Goal: Task Accomplishment & Management: Manage account settings

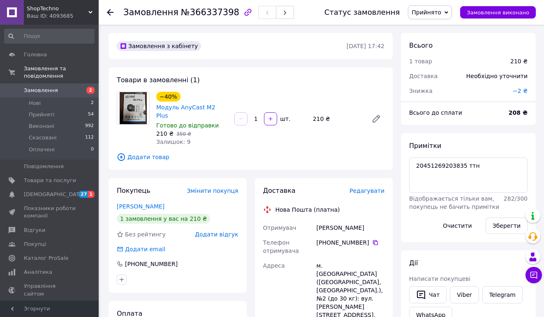
click at [34, 90] on span "Замовлення" at bounding box center [41, 90] width 34 height 7
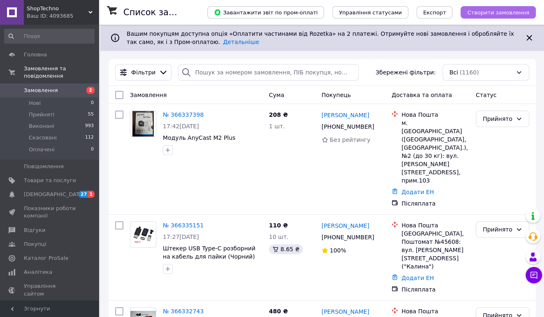
click at [510, 13] on span "Створити замовлення" at bounding box center [498, 12] width 62 height 6
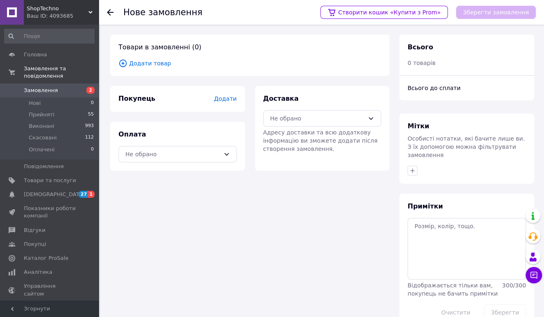
click at [144, 63] on span "Додати товар" at bounding box center [249, 63] width 263 height 9
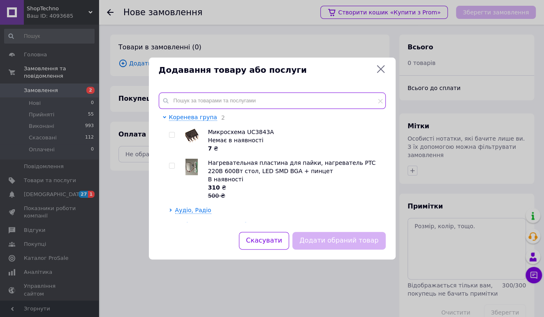
click at [203, 99] on input "text" at bounding box center [272, 100] width 227 height 16
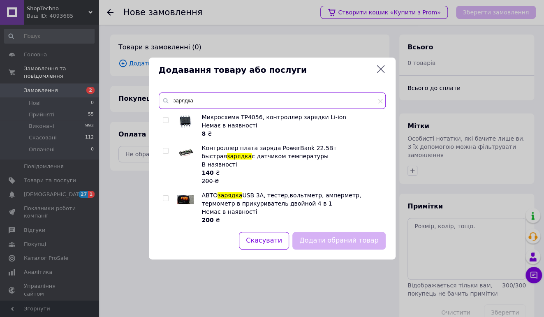
click at [209, 104] on input "зарядка" at bounding box center [272, 100] width 227 height 16
click at [196, 100] on input "зарядка" at bounding box center [272, 100] width 227 height 16
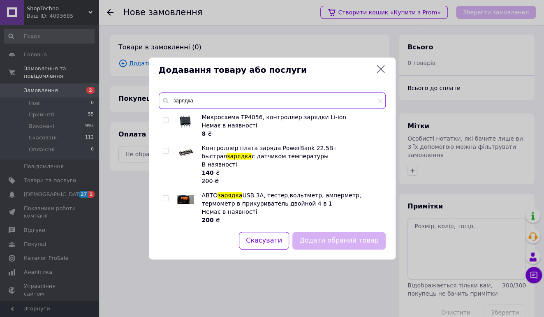
paste input "втомобільний зарядний пристрій 4 USB 3.5 А, 12 V -24V з вольтметром у прикурювач"
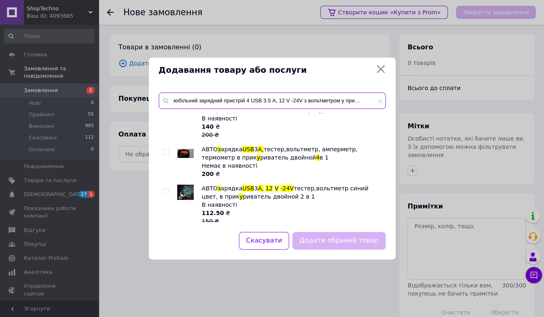
scroll to position [58, 0]
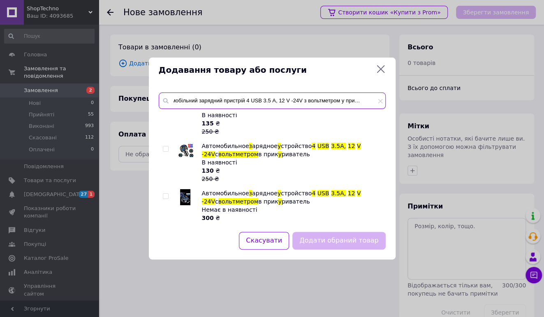
type input "Автомобільний зарядний пристрій 4 USB 3.5 А, 12 V -24V з вольтметром у прикурюв…"
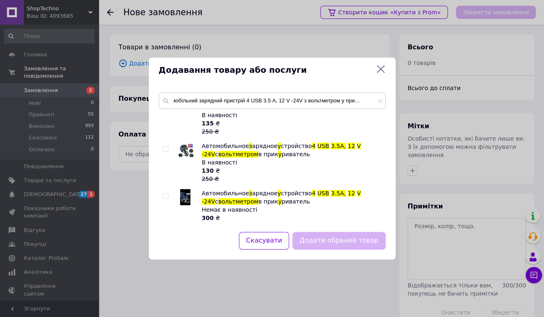
click at [167, 149] on input "checkbox" at bounding box center [165, 148] width 5 height 5
checkbox input "true"
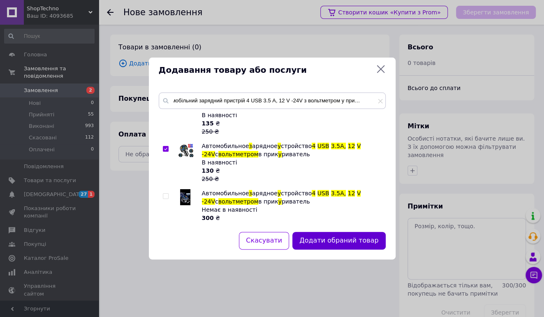
click at [327, 239] on button "Додати обраний товар" at bounding box center [338, 241] width 93 height 18
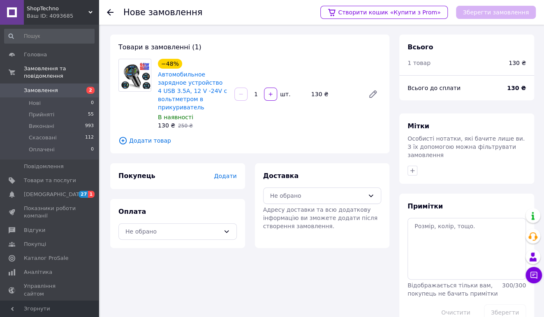
click at [150, 136] on span "Додати товар" at bounding box center [249, 140] width 263 height 9
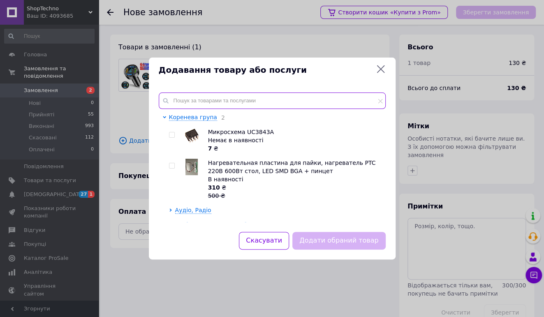
click at [222, 106] on input "text" at bounding box center [272, 100] width 227 height 16
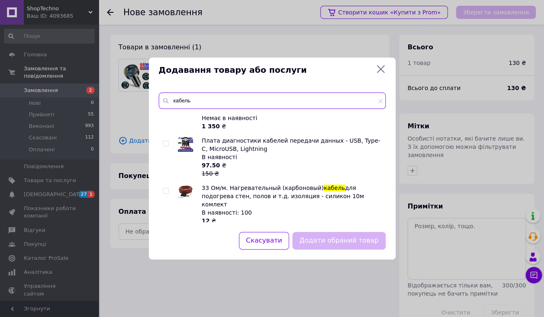
scroll to position [183, 0]
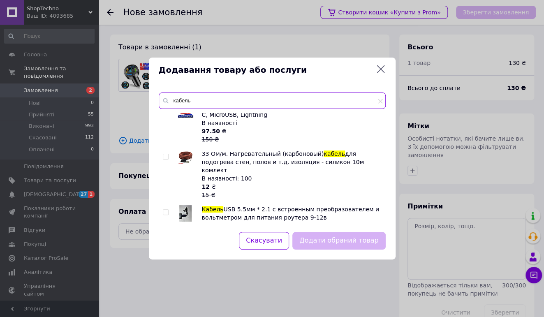
type input "кабель"
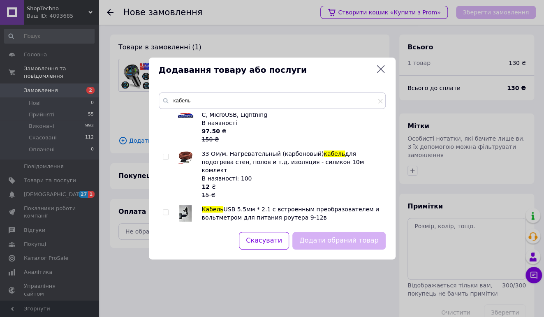
click at [173, 154] on div at bounding box center [174, 174] width 6 height 49
click at [169, 155] on div at bounding box center [167, 174] width 8 height 49
click at [165, 157] on input "checkbox" at bounding box center [165, 156] width 5 height 5
checkbox input "true"
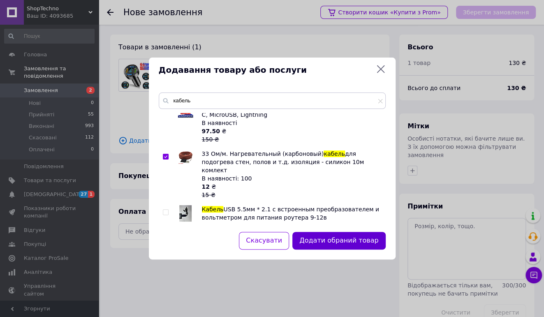
click at [326, 241] on button "Додати обраний товар" at bounding box center [338, 241] width 93 height 18
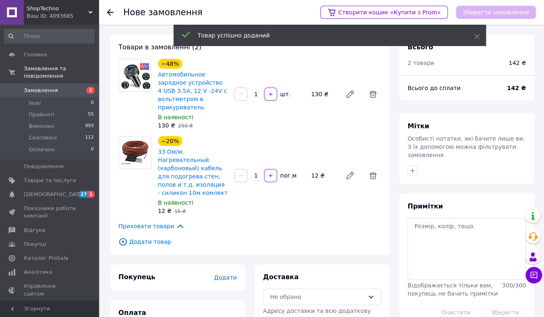
click at [260, 173] on input "1" at bounding box center [255, 176] width 13 height 6
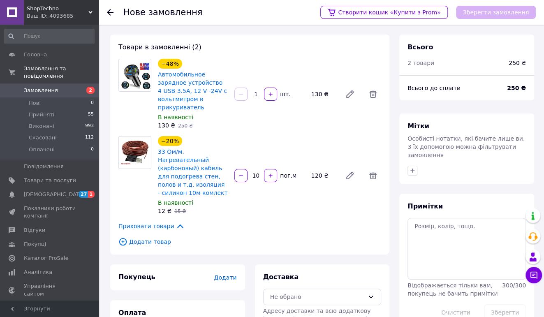
type input "10"
click at [269, 189] on div "−20% 33 Ом/м. Нагревательный (карбоновый) кабель для подогрева стен, полов и т.…" at bounding box center [270, 175] width 230 height 82
click at [229, 274] on span "Додати" at bounding box center [225, 277] width 23 height 7
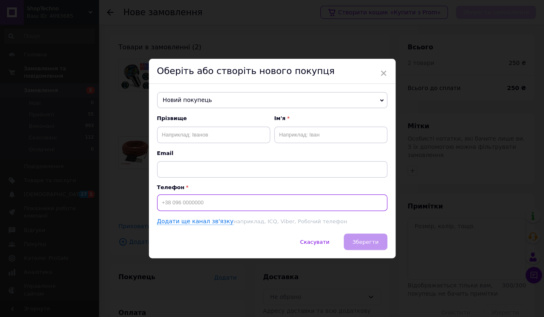
paste input "[PHONE_NUMBER]"
type input "[PHONE_NUMBER]"
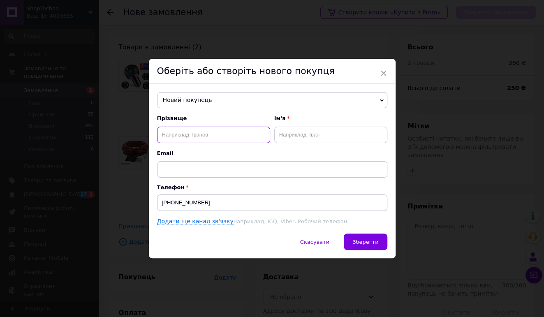
paste input "[PERSON_NAME]"
click at [229, 124] on div "Прізвище Тептюк Сергей" at bounding box center [213, 129] width 113 height 28
click at [219, 133] on input "[PERSON_NAME]" at bounding box center [213, 135] width 113 height 16
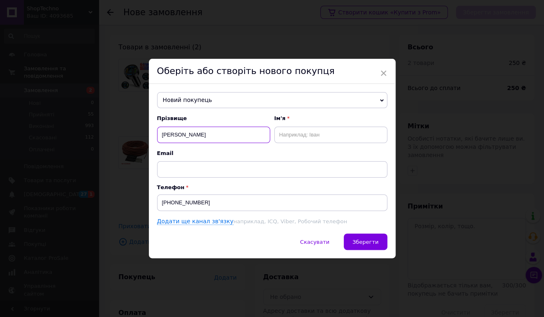
type input "[PERSON_NAME]"
paste input "[PERSON_NAME]"
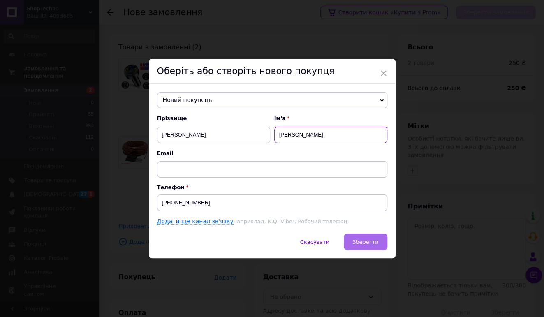
type input "[PERSON_NAME]"
click at [353, 244] on button "Зберегти" at bounding box center [365, 241] width 43 height 16
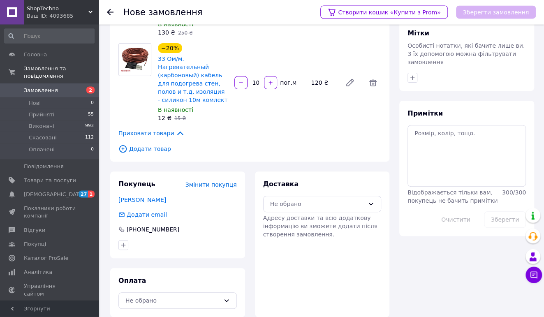
scroll to position [95, 0]
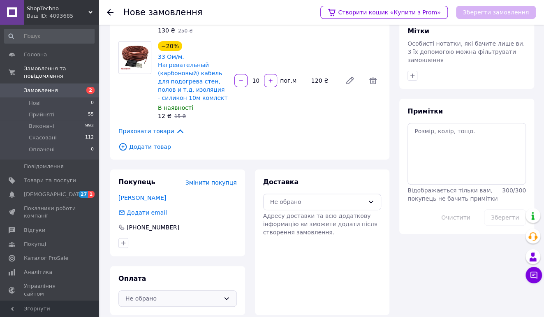
click at [185, 294] on div "Не обрано" at bounding box center [172, 298] width 95 height 9
click at [143, 257] on span "Післяплата" at bounding box center [184, 257] width 92 height 8
click at [306, 185] on div "Доставка Не обрано Адресу доставки та всю додаткову інформацію ви зможете додат…" at bounding box center [322, 207] width 118 height 59
click at [308, 197] on div "Не обрано" at bounding box center [317, 201] width 95 height 9
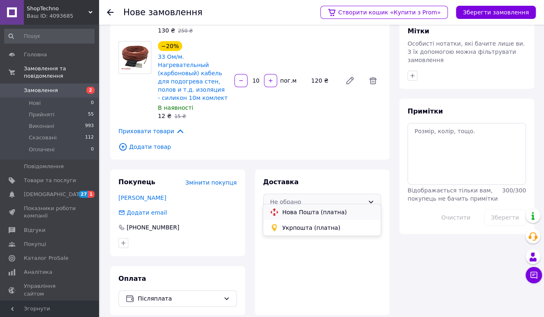
click at [305, 212] on span "Нова Пошта (платна)" at bounding box center [328, 212] width 92 height 8
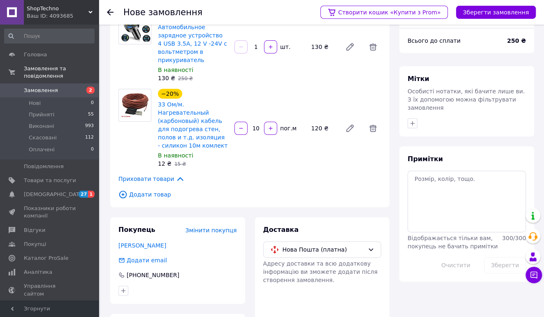
scroll to position [8, 0]
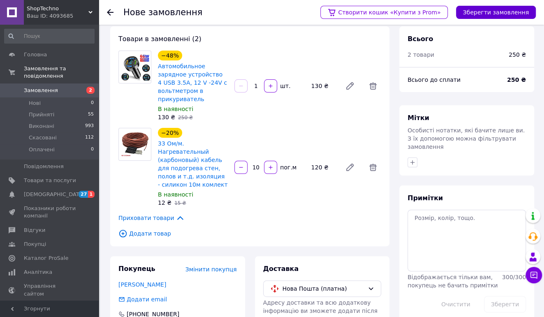
click at [497, 12] on button "Зберегти замовлення" at bounding box center [496, 12] width 80 height 13
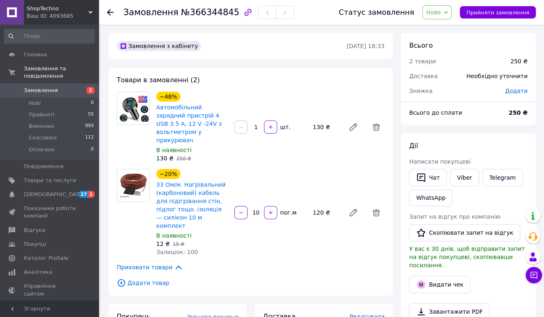
click at [519, 90] on span "Додати" at bounding box center [516, 91] width 23 height 7
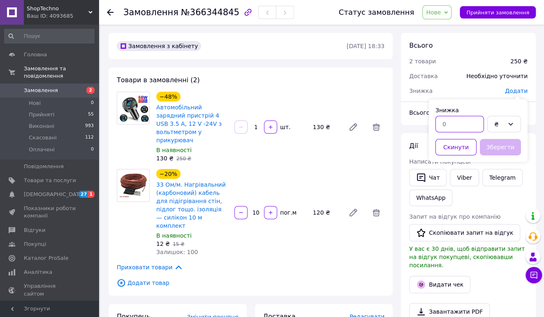
click at [453, 129] on input "text" at bounding box center [459, 124] width 48 height 16
type input "12.5"
click at [513, 148] on button "Зберегти" at bounding box center [500, 147] width 41 height 16
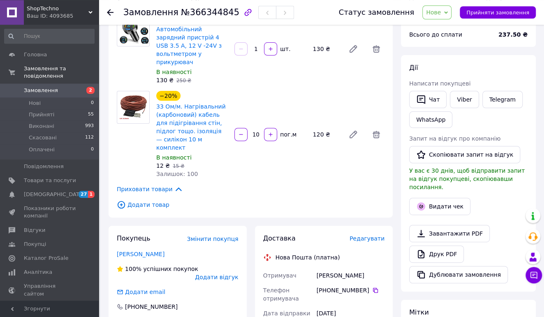
scroll to position [86, 0]
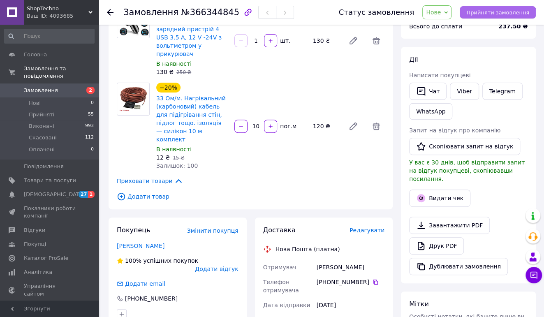
click at [470, 13] on button "Прийняти замовлення" at bounding box center [498, 12] width 76 height 12
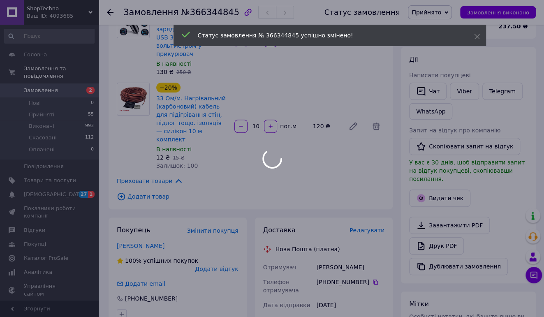
click at [374, 214] on div at bounding box center [272, 158] width 544 height 317
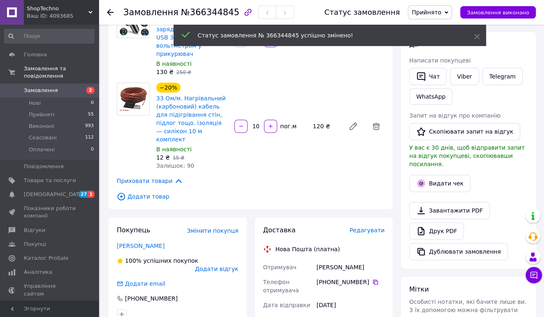
click at [374, 227] on span "Редагувати" at bounding box center [366, 230] width 35 height 7
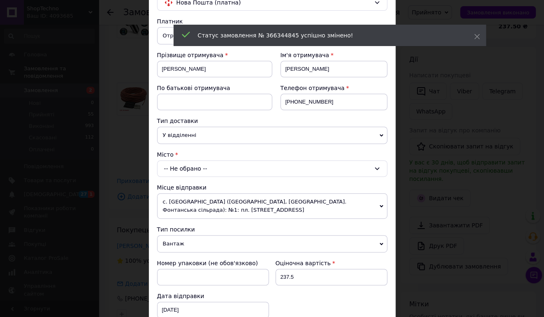
scroll to position [183, 0]
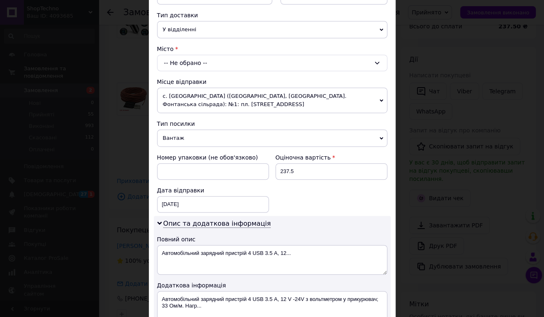
click at [220, 58] on div "-- Не обрано --" at bounding box center [272, 63] width 230 height 16
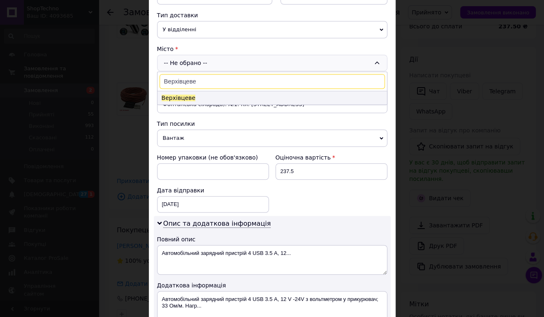
type input "Верхівцеве"
click at [203, 99] on li "Верхівцеве" at bounding box center [271, 97] width 229 height 13
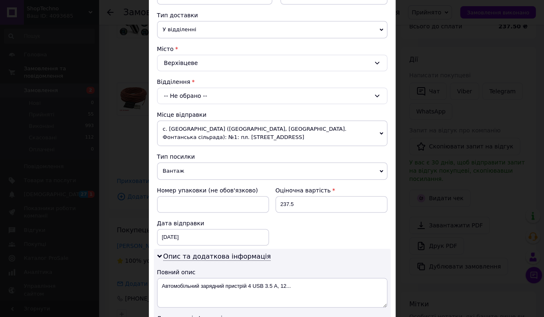
click at [230, 99] on div "-- Не обрано --" at bounding box center [272, 96] width 230 height 16
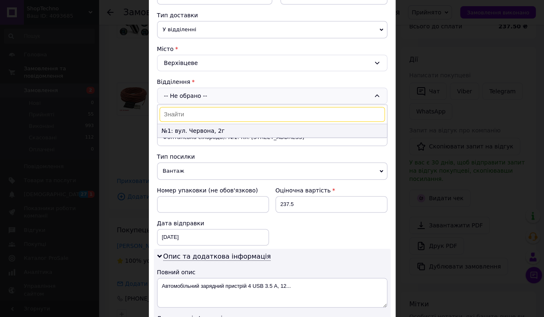
click at [232, 127] on li "№1: вул. Червона, 2г" at bounding box center [271, 130] width 229 height 13
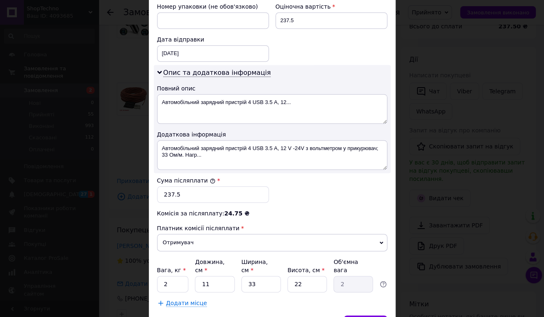
scroll to position [411, 0]
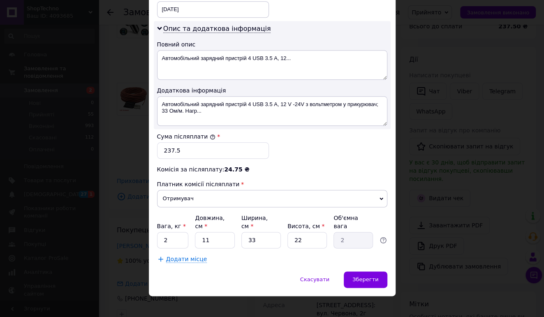
click at [357, 280] on div "Скасувати   Зберегти" at bounding box center [272, 283] width 247 height 25
click at [360, 276] on span "Зберегти" at bounding box center [365, 279] width 26 height 6
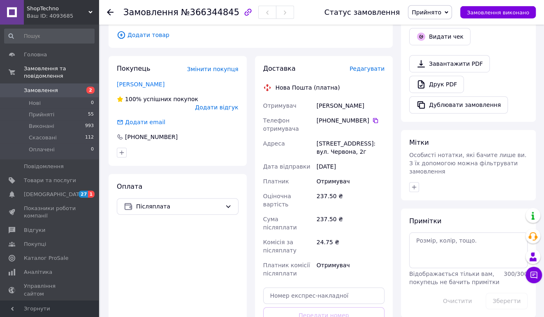
scroll to position [260, 0]
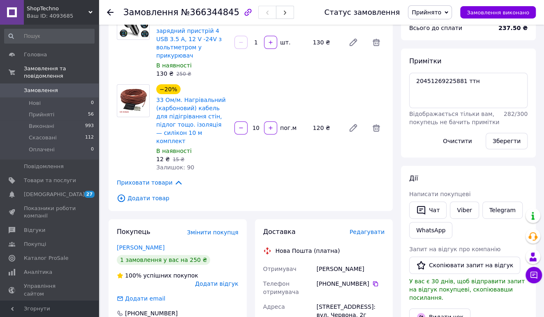
scroll to position [32, 0]
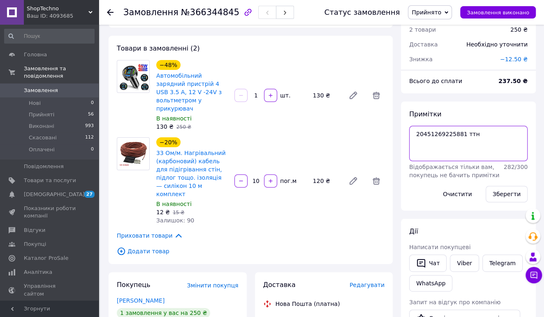
click at [449, 136] on textarea "20451269225881 ттн" at bounding box center [468, 143] width 118 height 35
